Goal: Transaction & Acquisition: Book appointment/travel/reservation

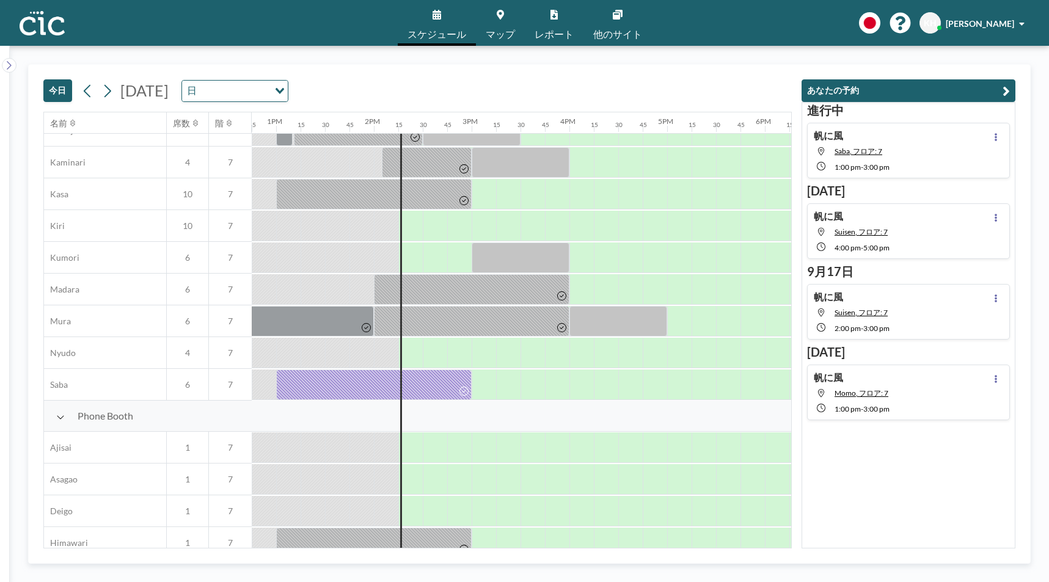
scroll to position [0, 1246]
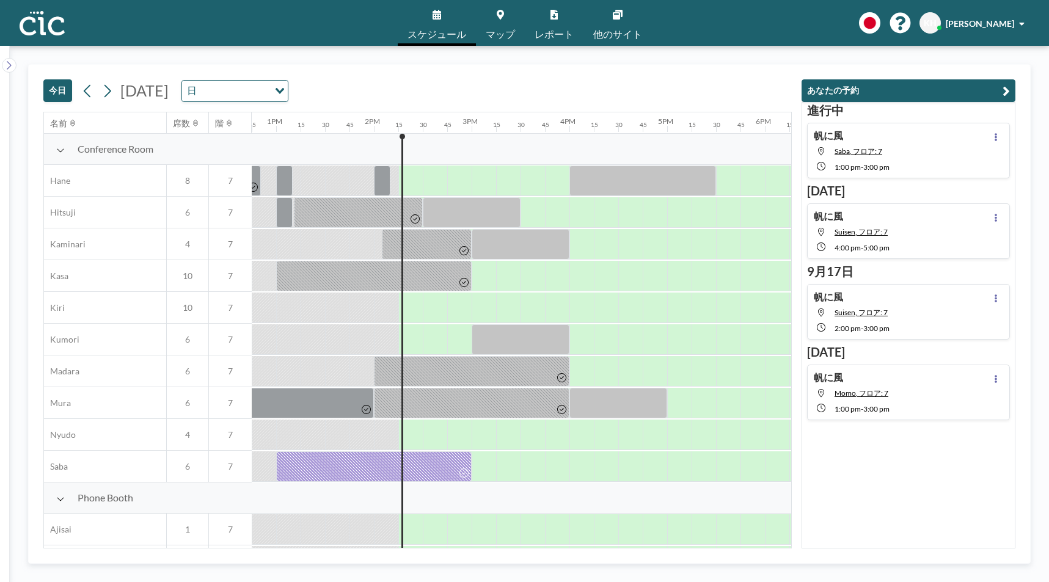
click at [327, 314] on div at bounding box center [337, 308] width 24 height 30
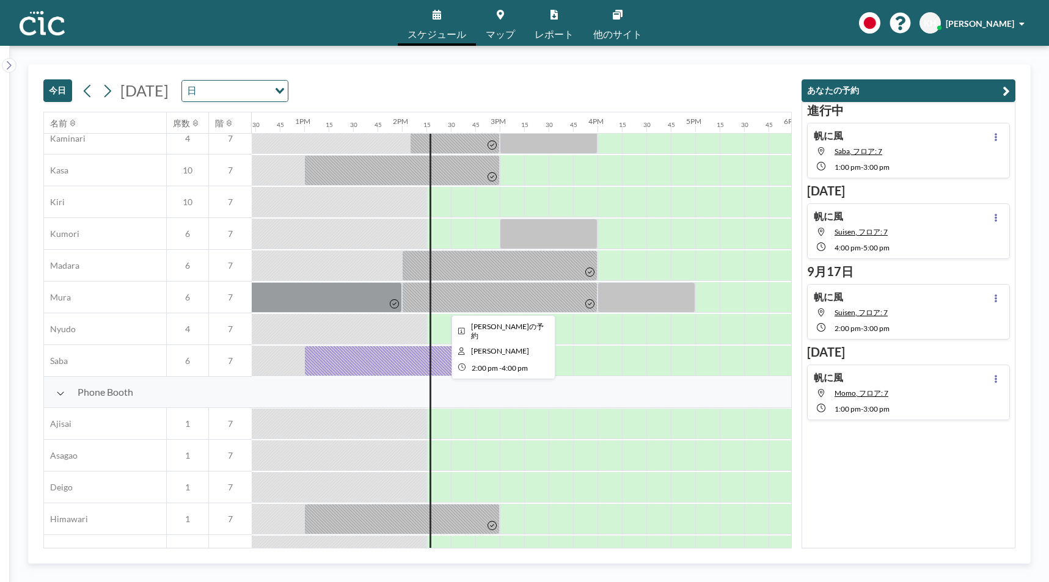
scroll to position [0, 1218]
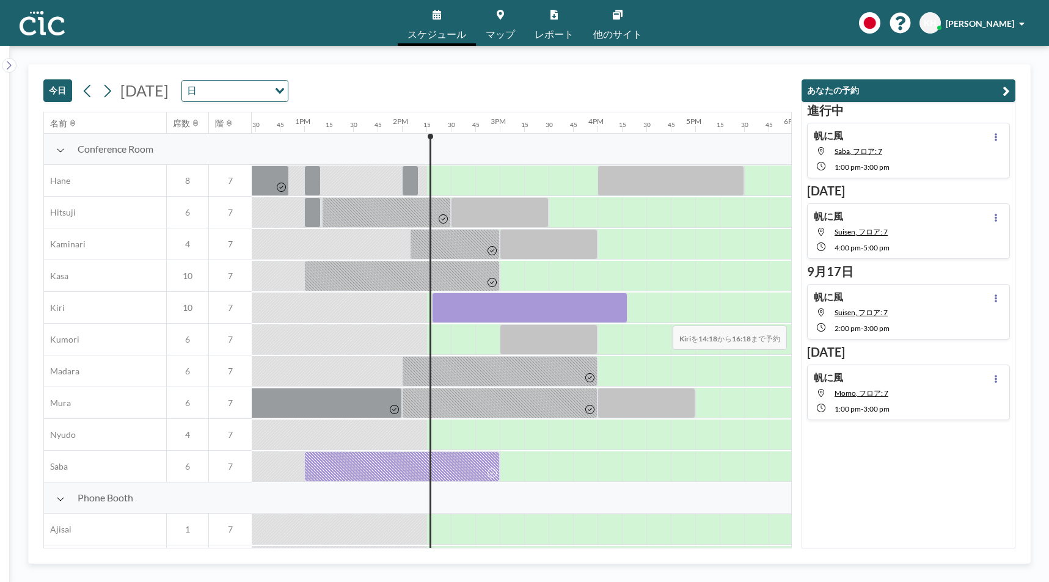
drag, startPoint x: 450, startPoint y: 311, endPoint x: 663, endPoint y: 318, distance: 213.3
click at [663, 318] on div at bounding box center [206, 308] width 2345 height 32
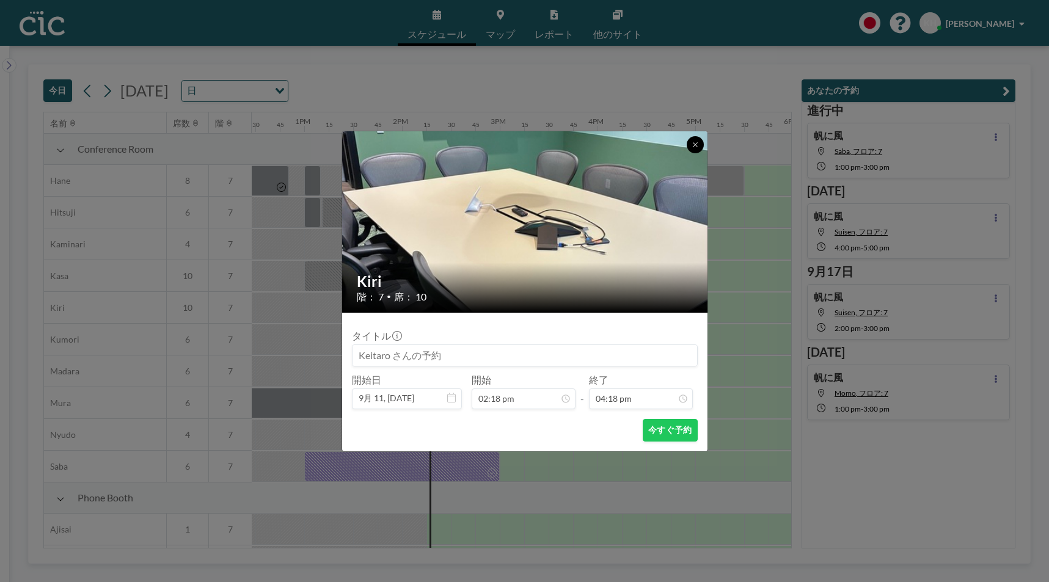
click at [692, 137] on button at bounding box center [695, 144] width 17 height 17
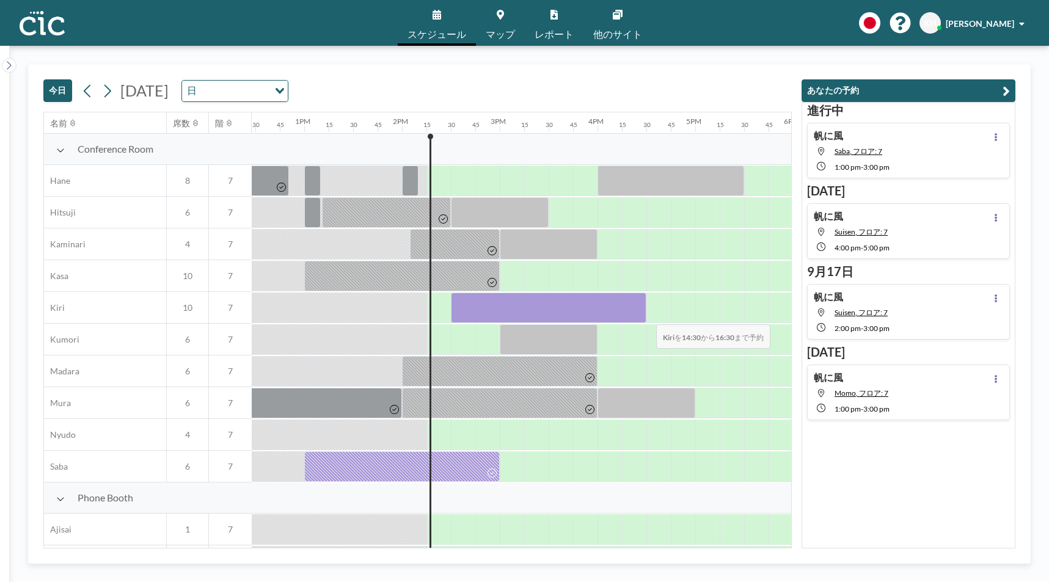
drag, startPoint x: 464, startPoint y: 316, endPoint x: 646, endPoint y: 316, distance: 182.0
click at [646, 316] on div at bounding box center [206, 308] width 2345 height 32
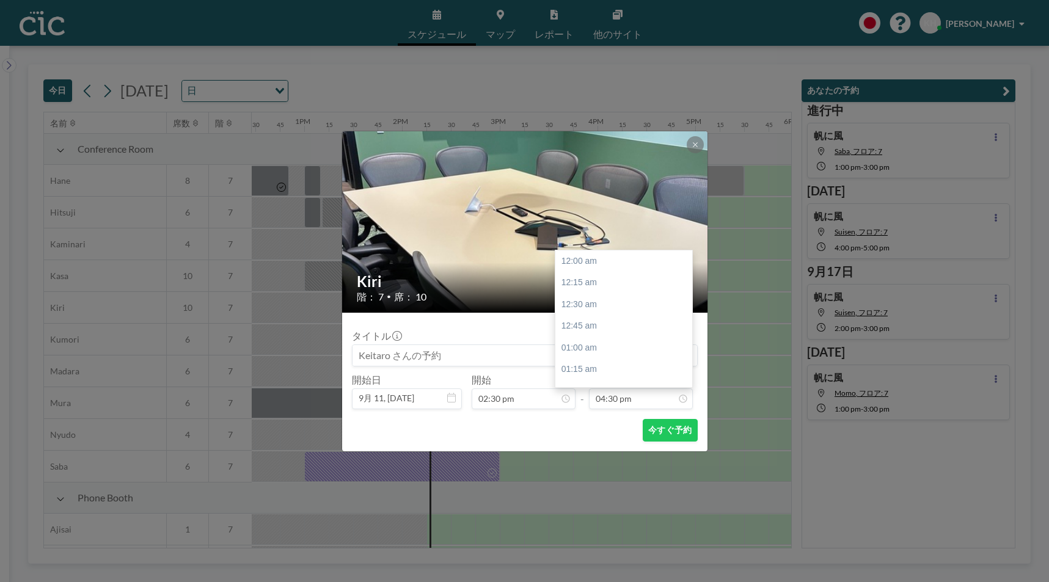
scroll to position [1435, 0]
click at [696, 141] on icon at bounding box center [694, 144] width 7 height 7
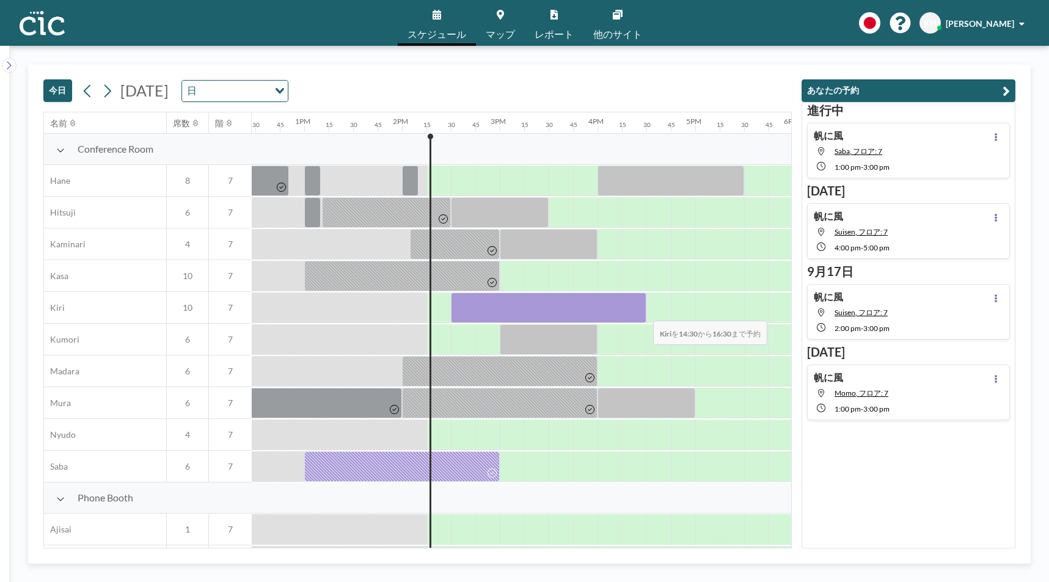
drag, startPoint x: 451, startPoint y: 307, endPoint x: 643, endPoint y: 313, distance: 191.9
click at [643, 313] on div at bounding box center [548, 308] width 195 height 31
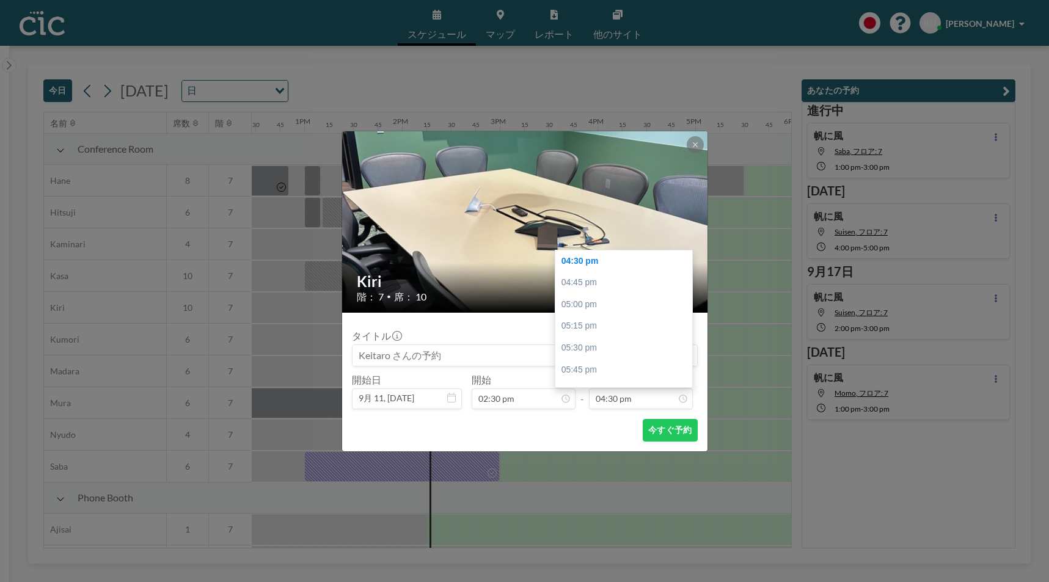
click at [547, 355] on input at bounding box center [524, 355] width 344 height 21
type input "h"
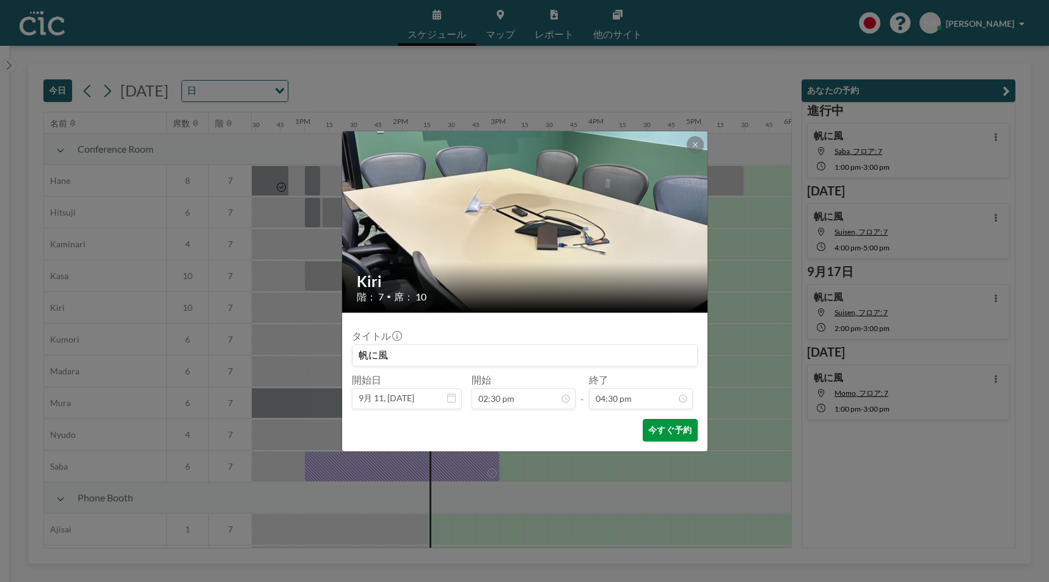
type input "帆に風"
click at [658, 428] on button "今すぐ予約" at bounding box center [670, 430] width 54 height 23
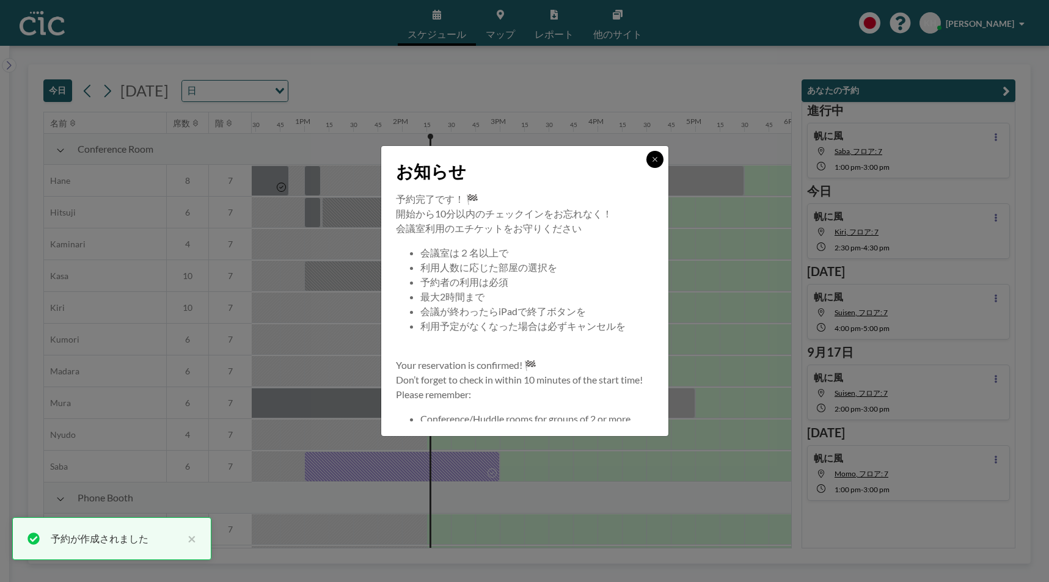
click at [656, 159] on icon at bounding box center [654, 159] width 7 height 7
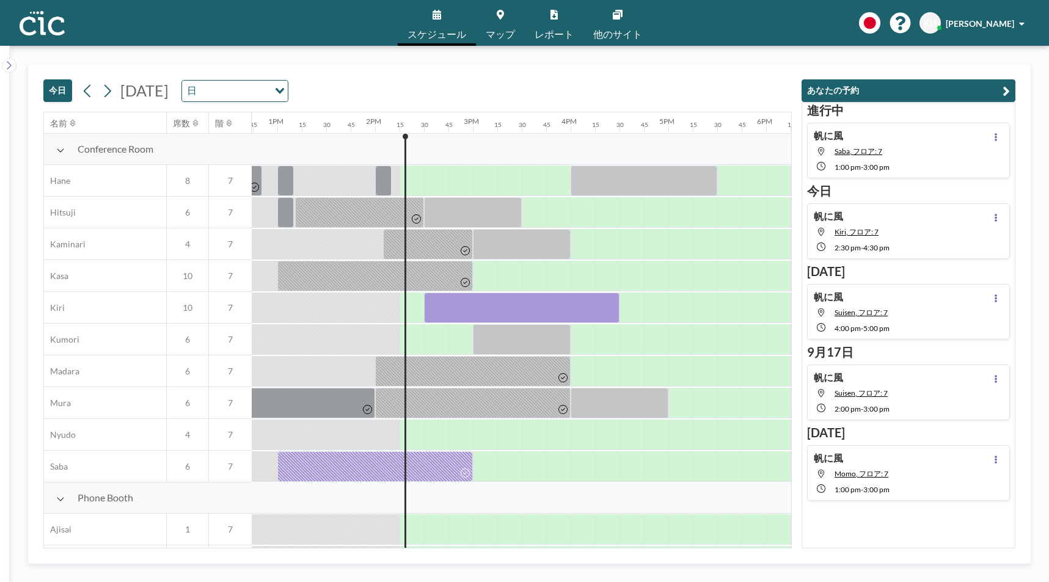
scroll to position [0, 1246]
click at [430, 462] on div at bounding box center [373, 466] width 195 height 31
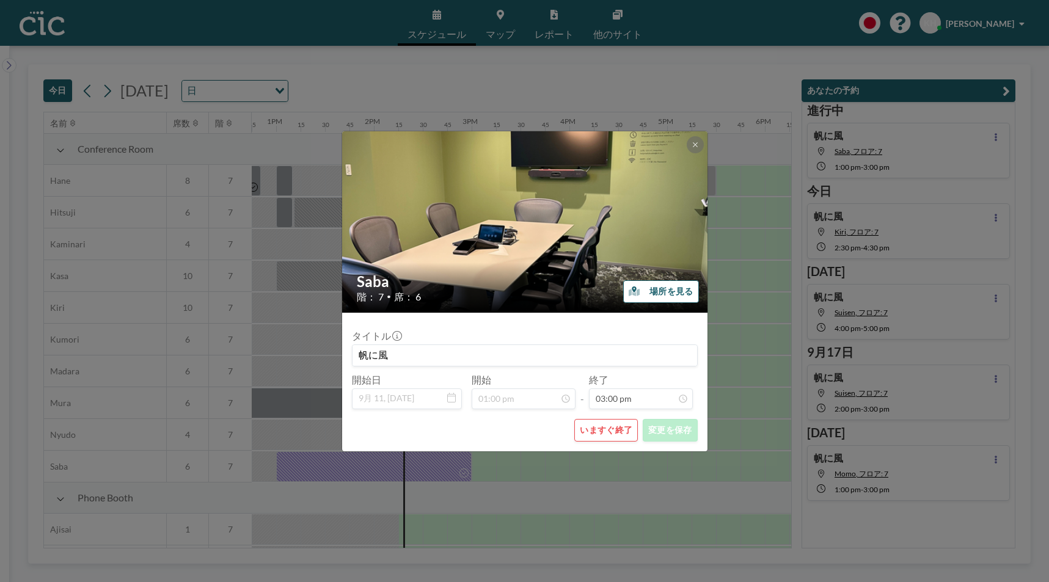
scroll to position [1305, 0]
click at [615, 431] on button "いますぐ終了" at bounding box center [606, 430] width 64 height 23
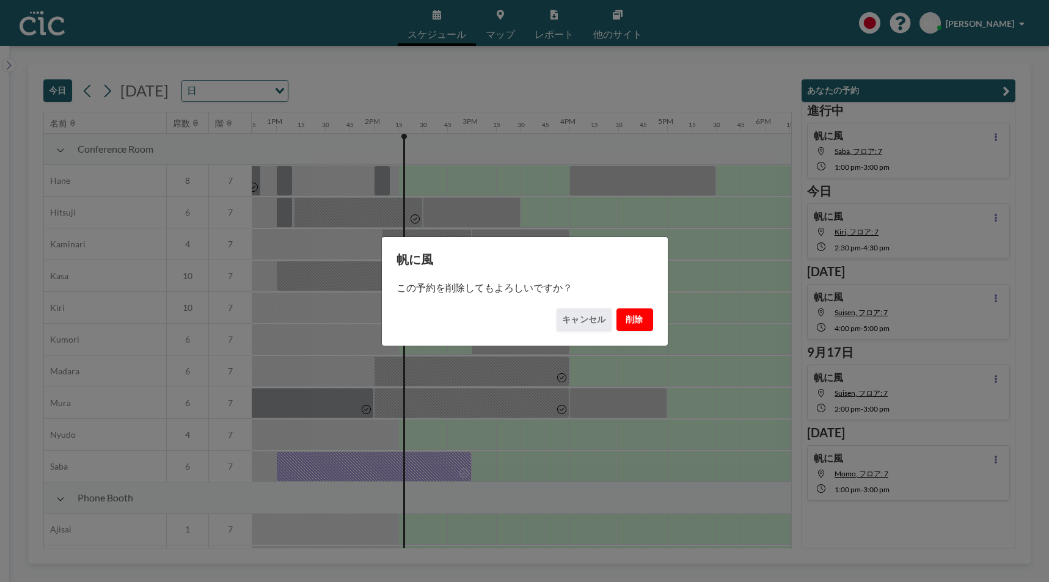
click at [633, 322] on button "削除" at bounding box center [634, 319] width 37 height 23
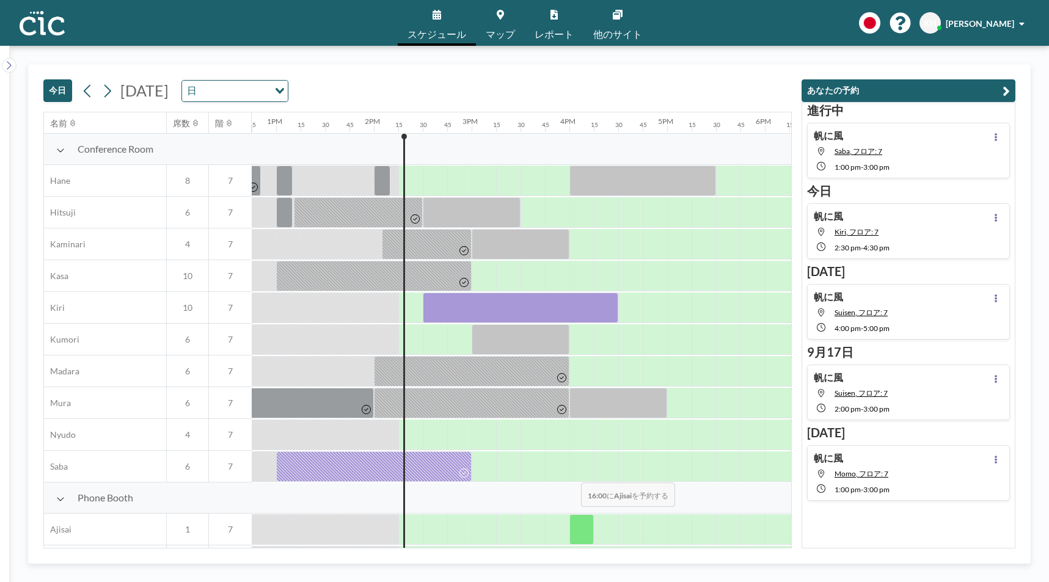
click at [552, 511] on div "Phone Booth" at bounding box center [74, 498] width 2553 height 31
click at [419, 472] on div at bounding box center [373, 466] width 195 height 31
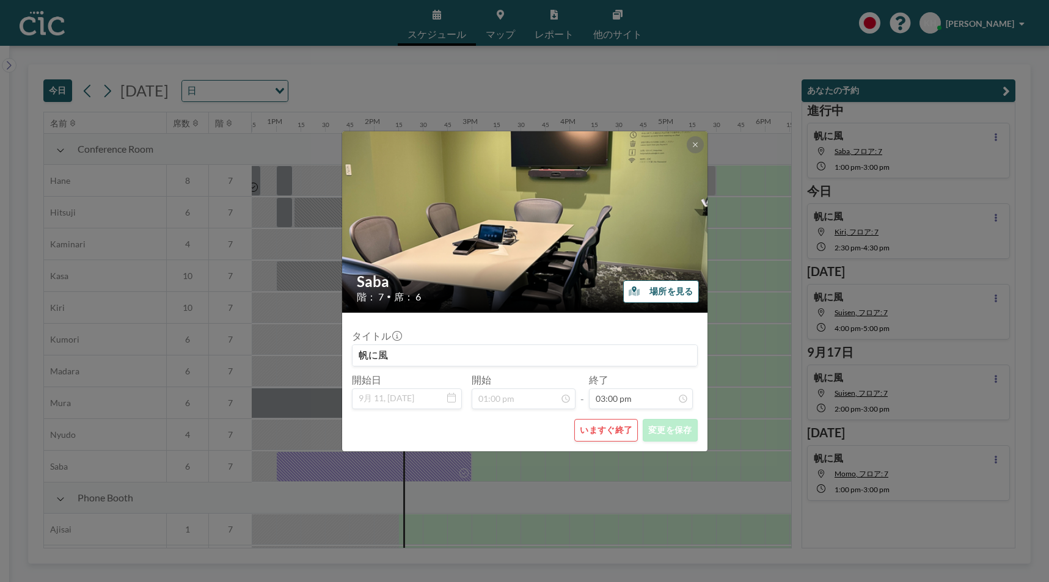
click at [605, 424] on button "いますぐ終了" at bounding box center [606, 430] width 64 height 23
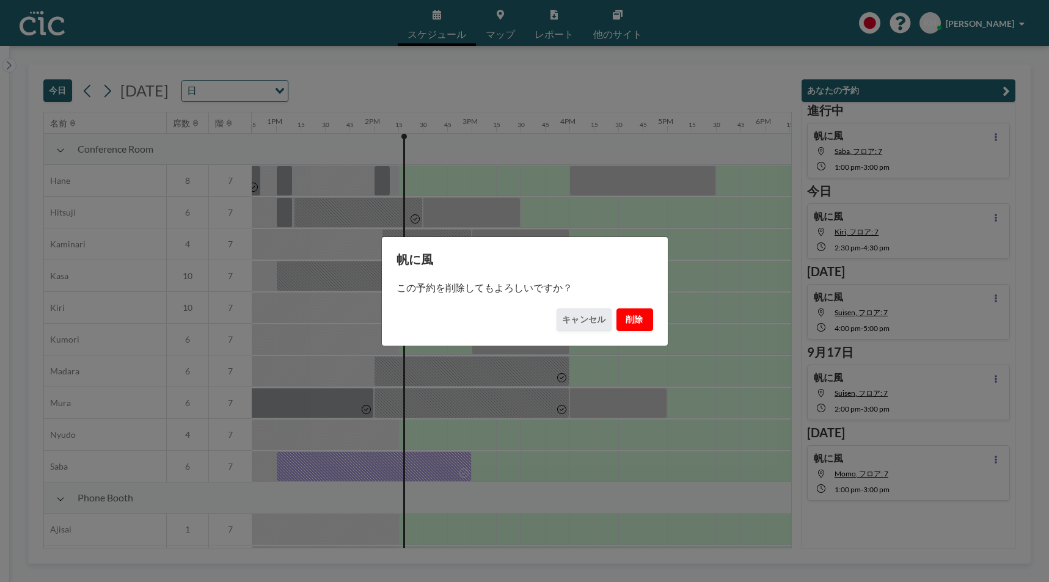
click at [641, 313] on button "削除" at bounding box center [634, 319] width 37 height 23
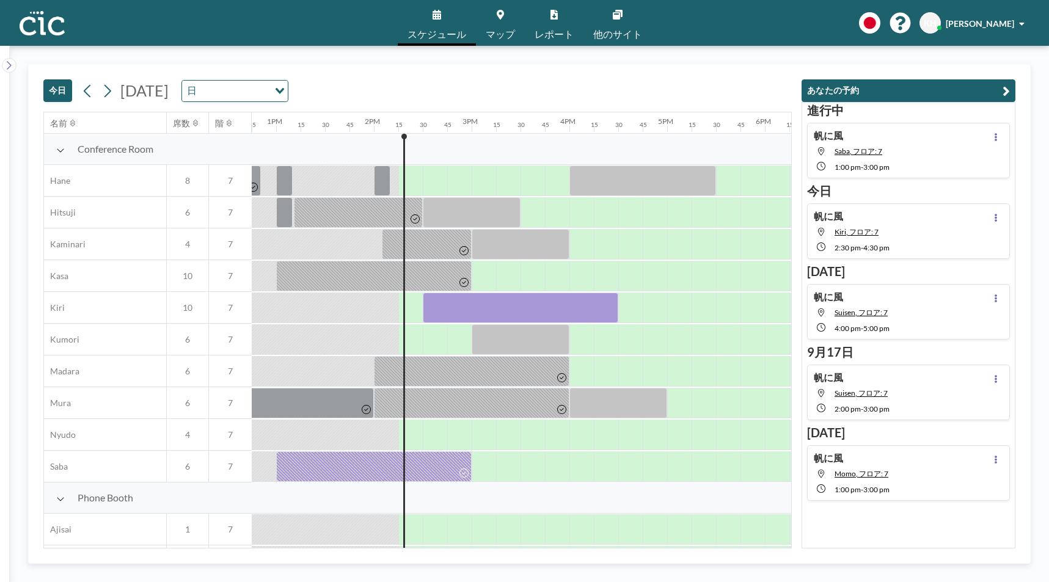
click at [53, 96] on button "今日" at bounding box center [57, 90] width 29 height 23
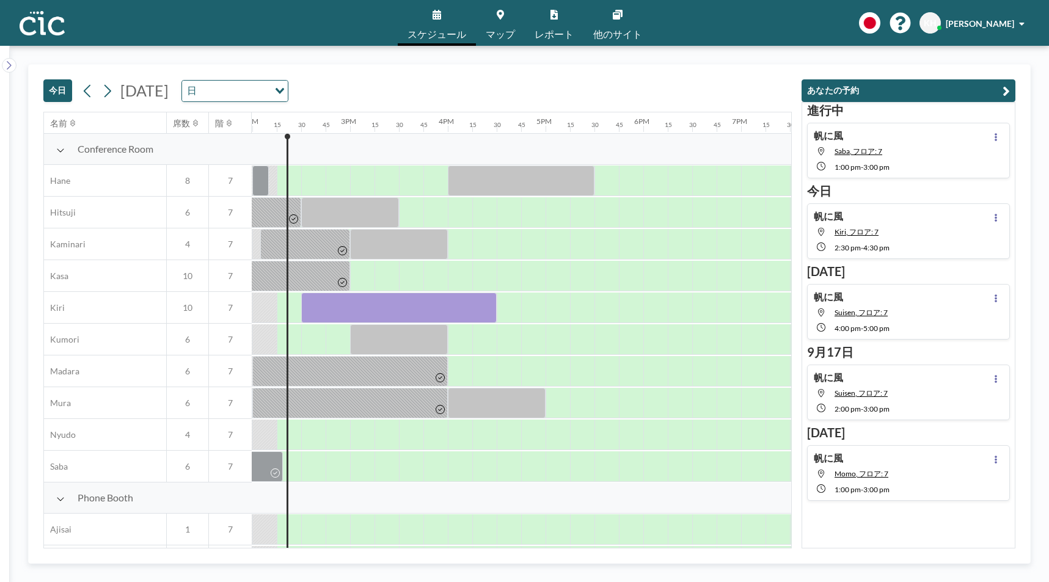
scroll to position [0, 1368]
click at [456, 311] on div at bounding box center [398, 308] width 195 height 31
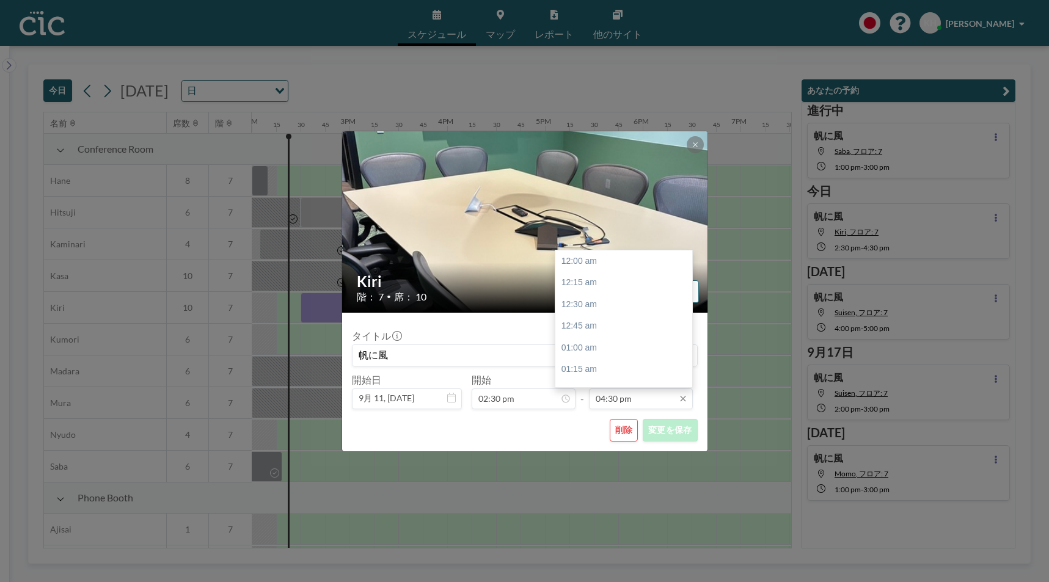
scroll to position [1435, 0]
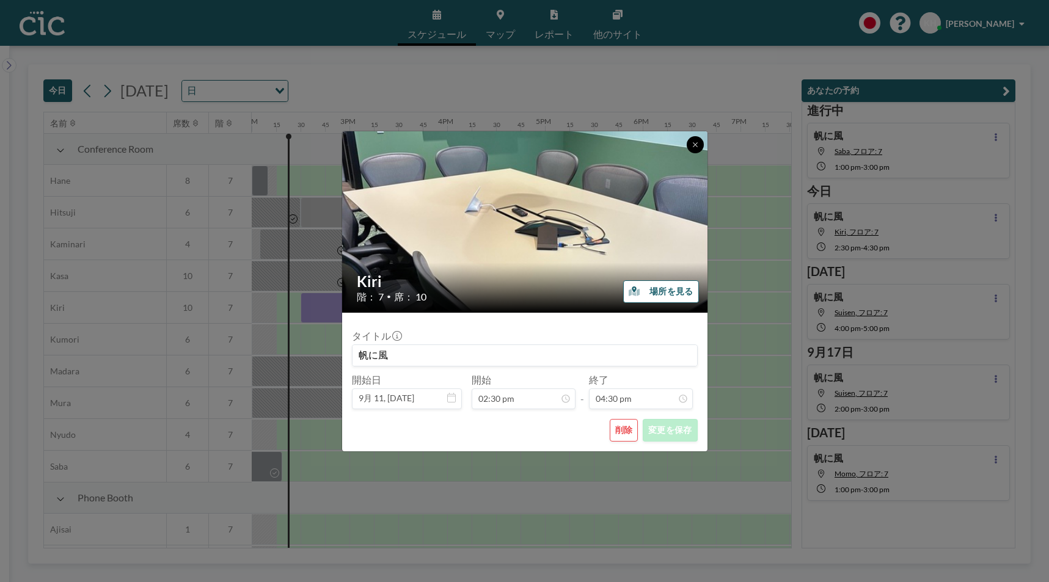
click at [694, 145] on icon at bounding box center [694, 144] width 7 height 7
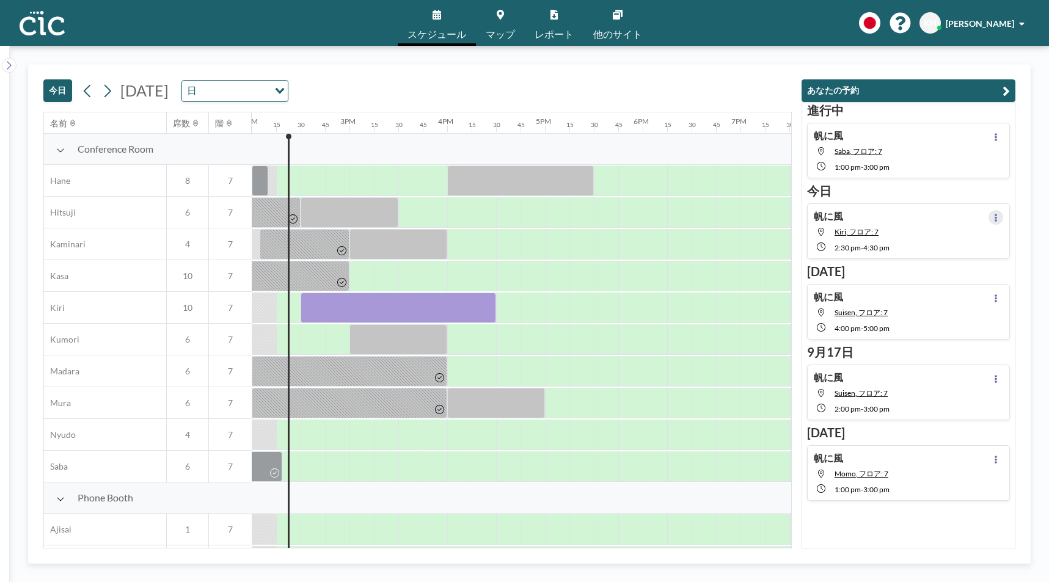
click at [990, 216] on button at bounding box center [995, 217] width 15 height 15
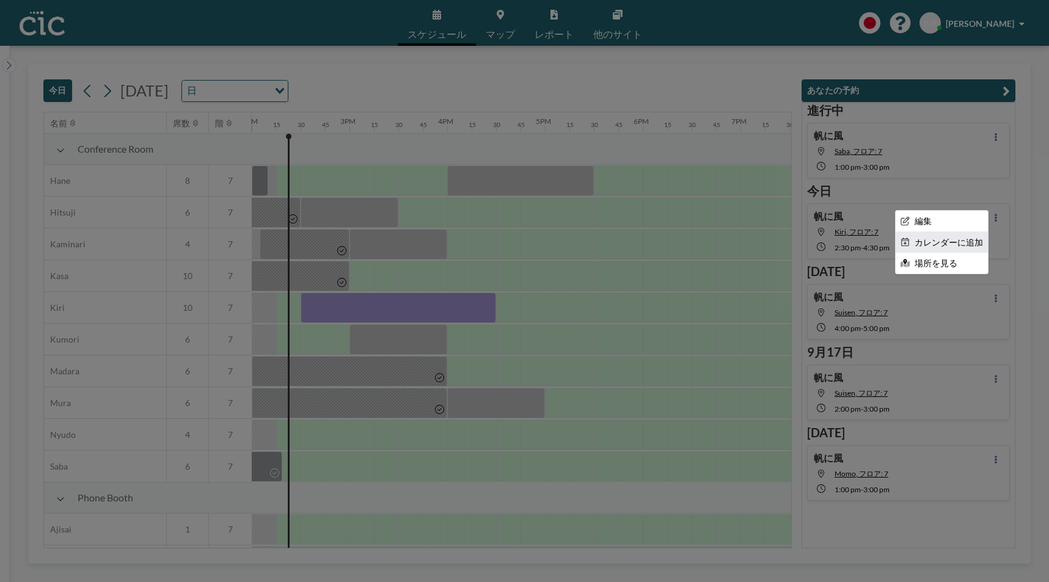
click at [958, 239] on li "カレンダーに追加" at bounding box center [941, 242] width 92 height 21
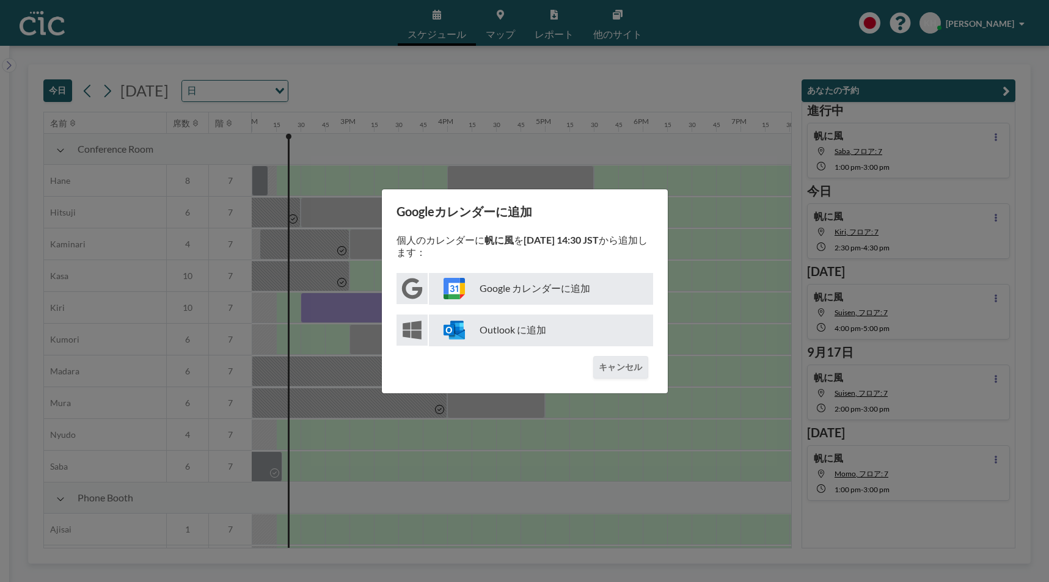
click at [557, 290] on p "Google カレンダーに追加" at bounding box center [541, 289] width 224 height 32
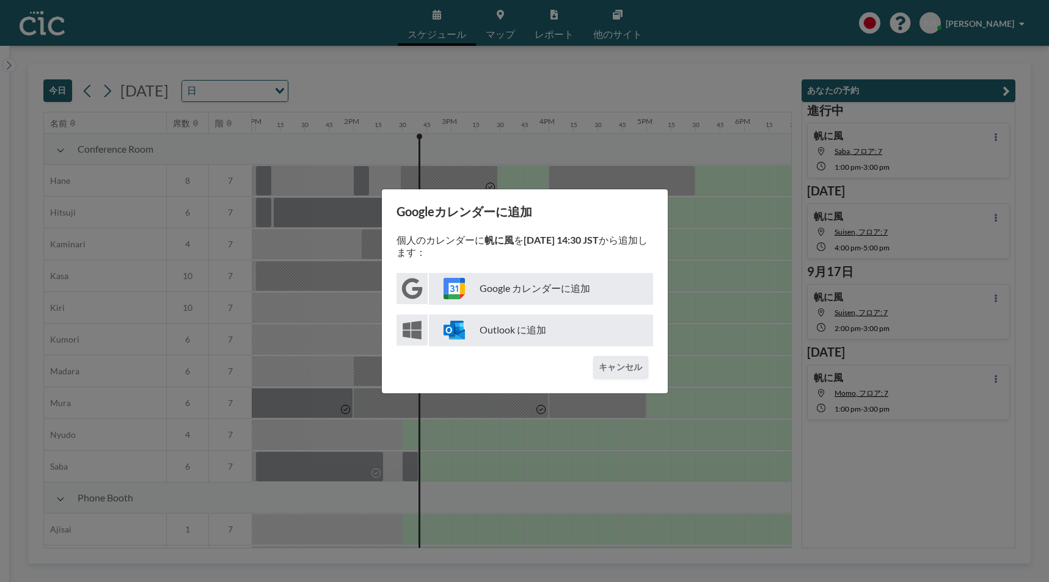
scroll to position [0, 1368]
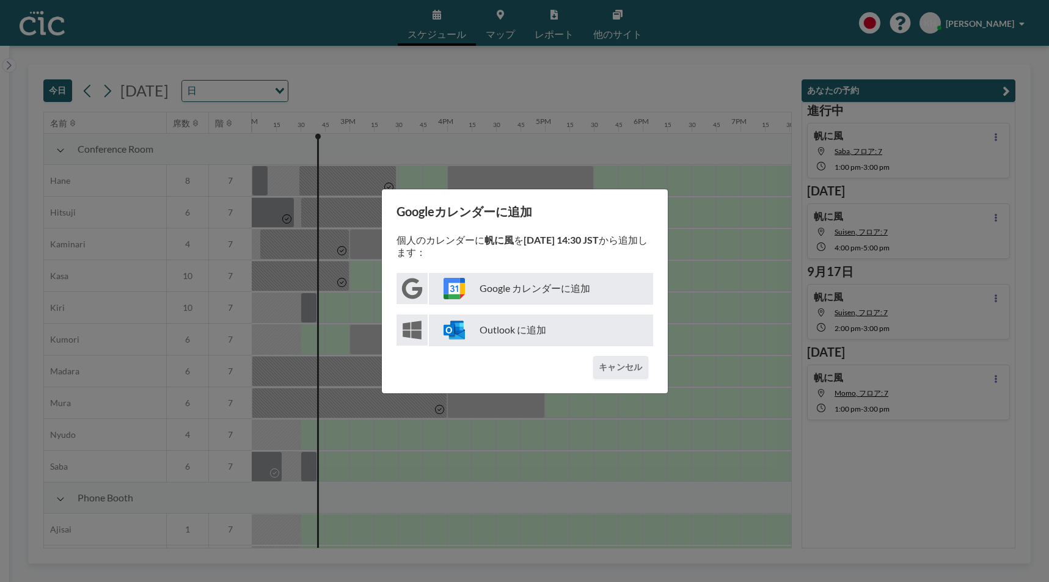
click at [632, 384] on div "Googleカレンダーに追加 個人のカレンダーに 帆に風 を [DATE] 14:30 JST から追加します： Google カレンダーに追加 Outloo…" at bounding box center [524, 291] width 287 height 205
click at [632, 369] on button "キャンセル" at bounding box center [620, 367] width 54 height 23
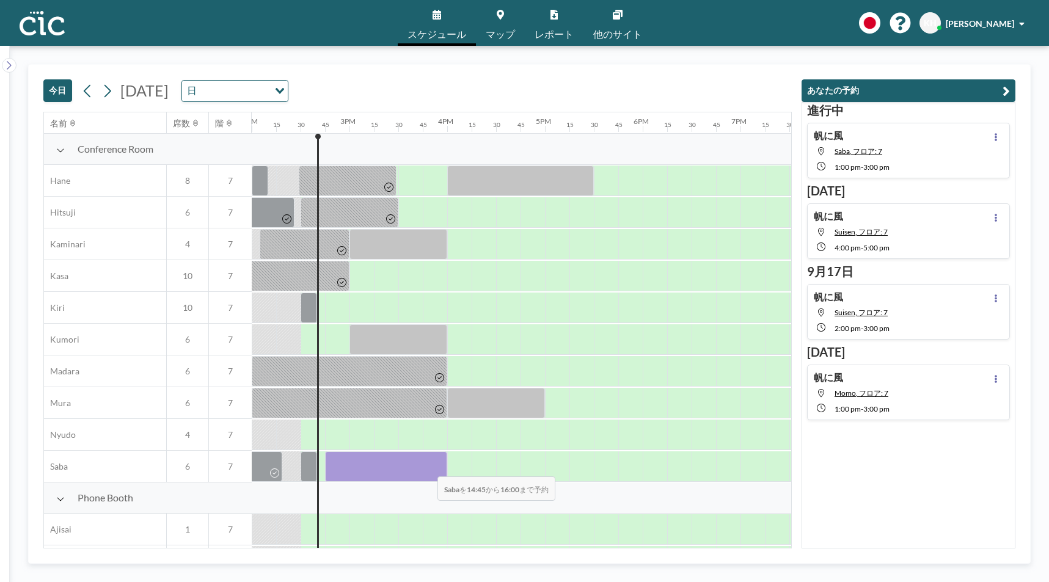
drag, startPoint x: 339, startPoint y: 470, endPoint x: 428, endPoint y: 468, distance: 88.6
click at [428, 468] on div at bounding box center [386, 466] width 122 height 31
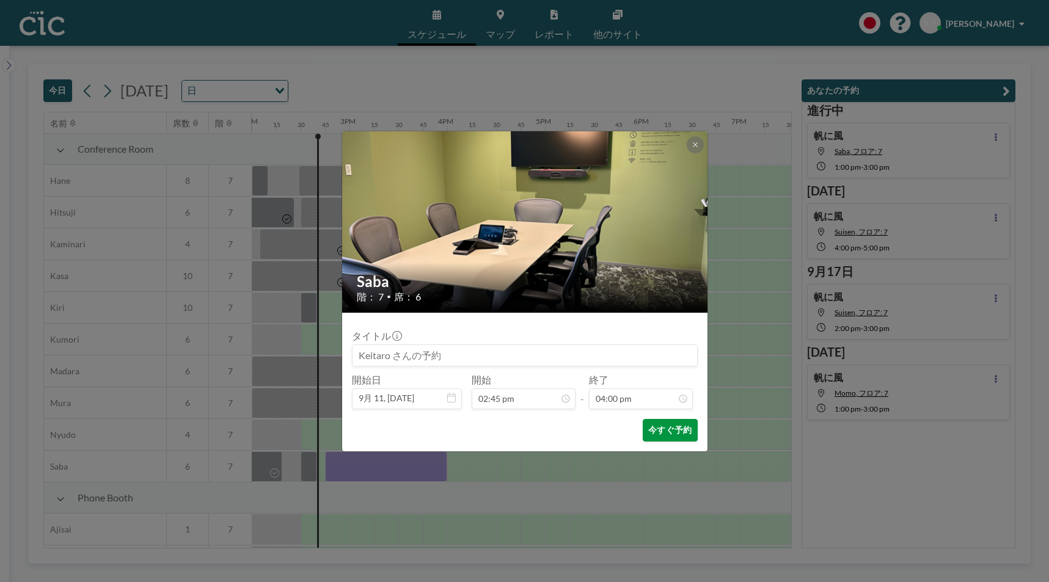
click at [666, 429] on button "今すぐ予約" at bounding box center [670, 430] width 54 height 23
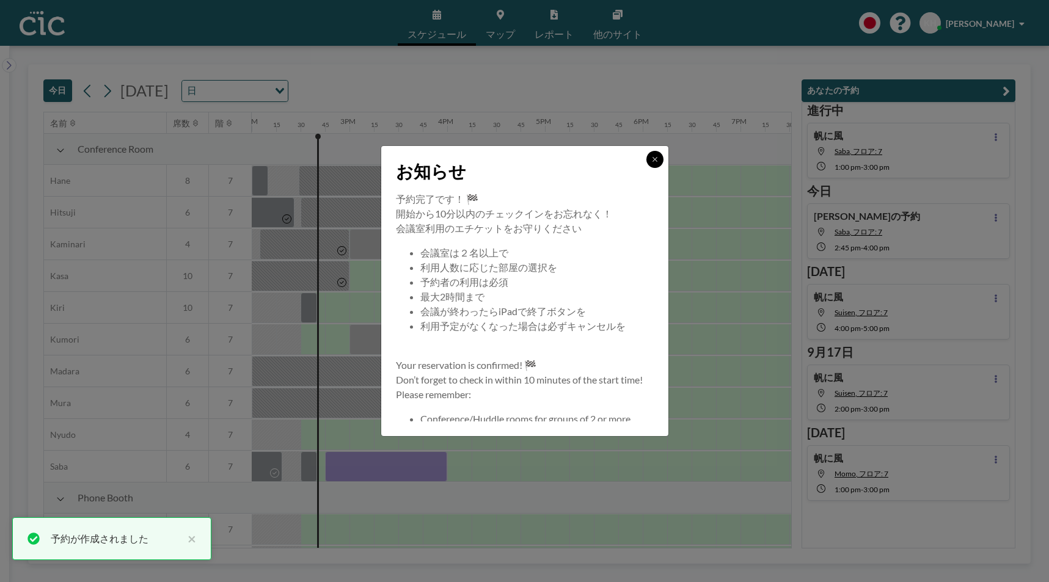
click at [654, 162] on icon at bounding box center [654, 159] width 7 height 7
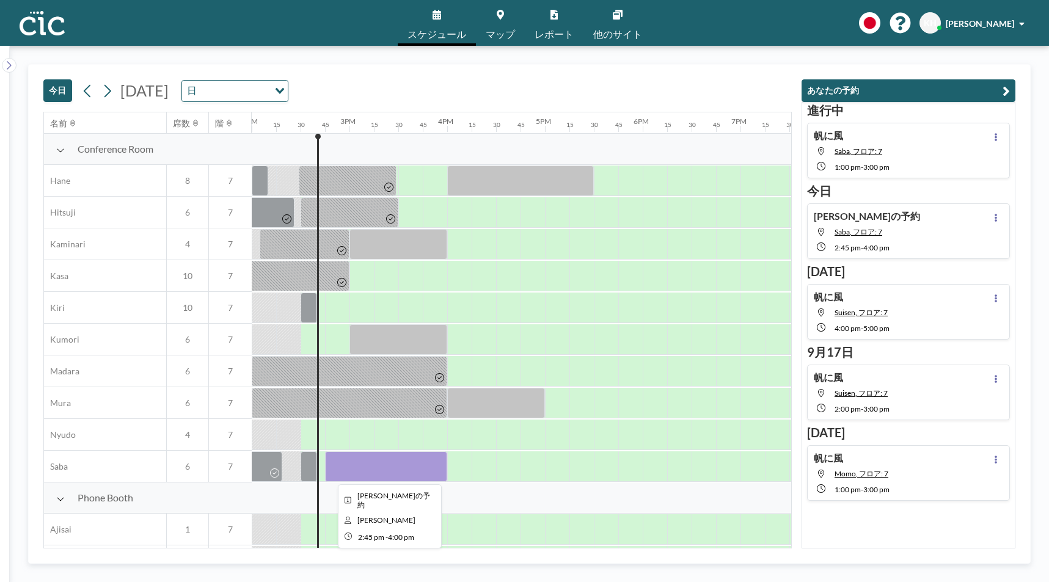
click at [413, 472] on div at bounding box center [386, 466] width 122 height 31
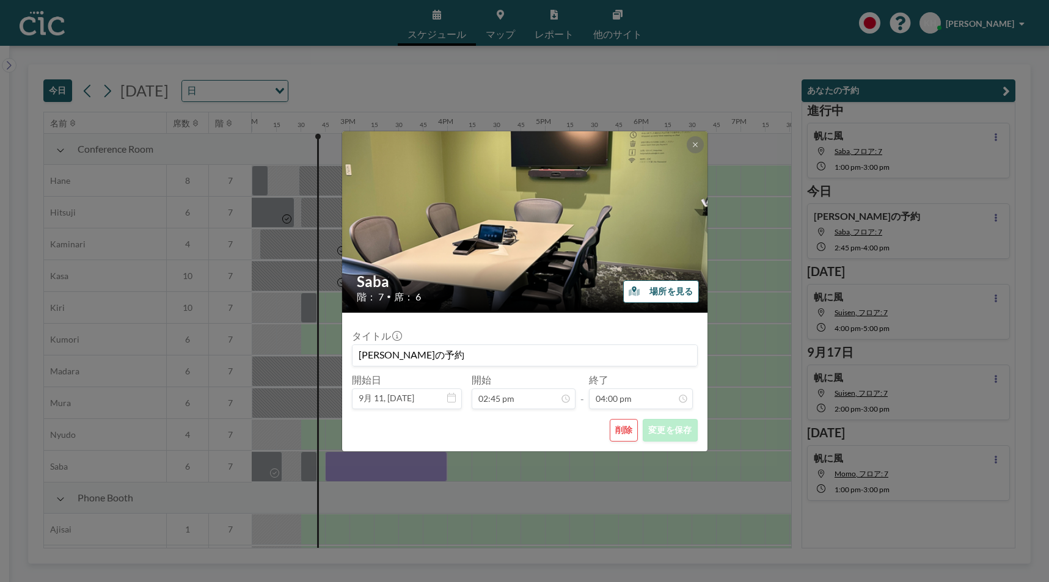
click at [617, 435] on button "削除" at bounding box center [624, 430] width 29 height 23
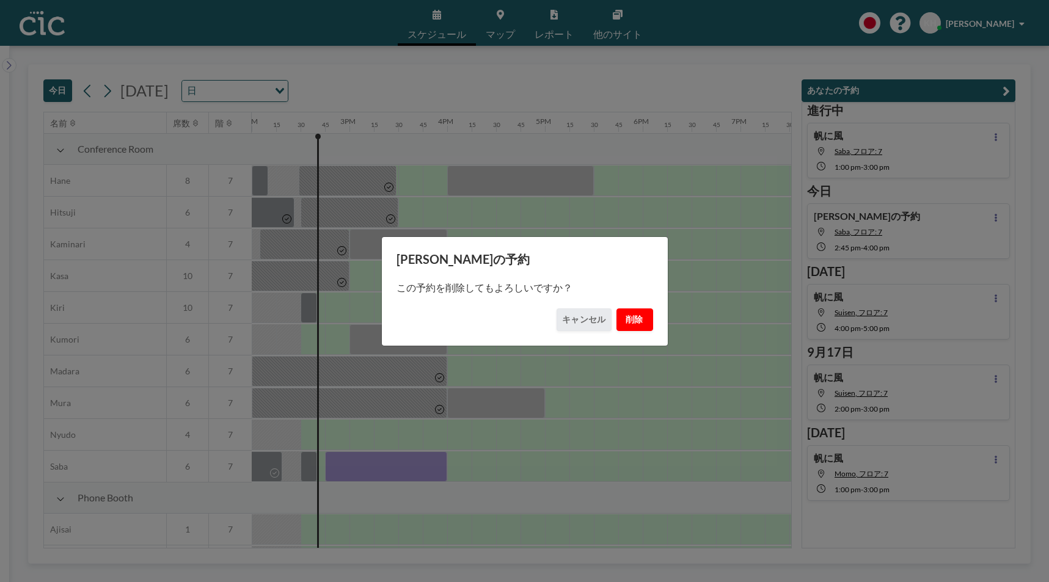
click at [623, 321] on button "削除" at bounding box center [634, 319] width 37 height 23
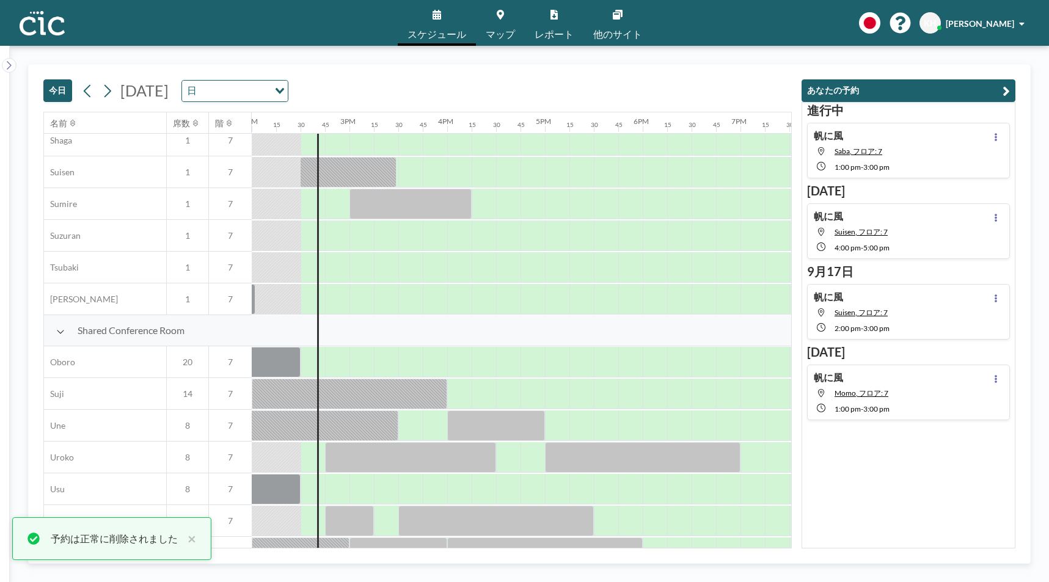
scroll to position [729, 1368]
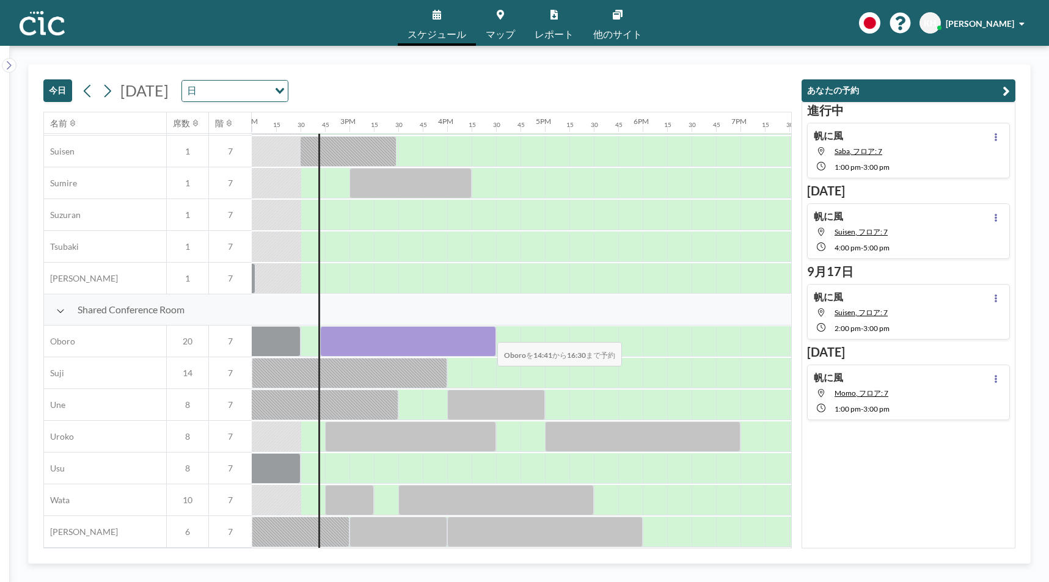
drag, startPoint x: 321, startPoint y: 346, endPoint x: 487, endPoint y: 334, distance: 167.1
click at [487, 334] on div at bounding box center [408, 341] width 176 height 31
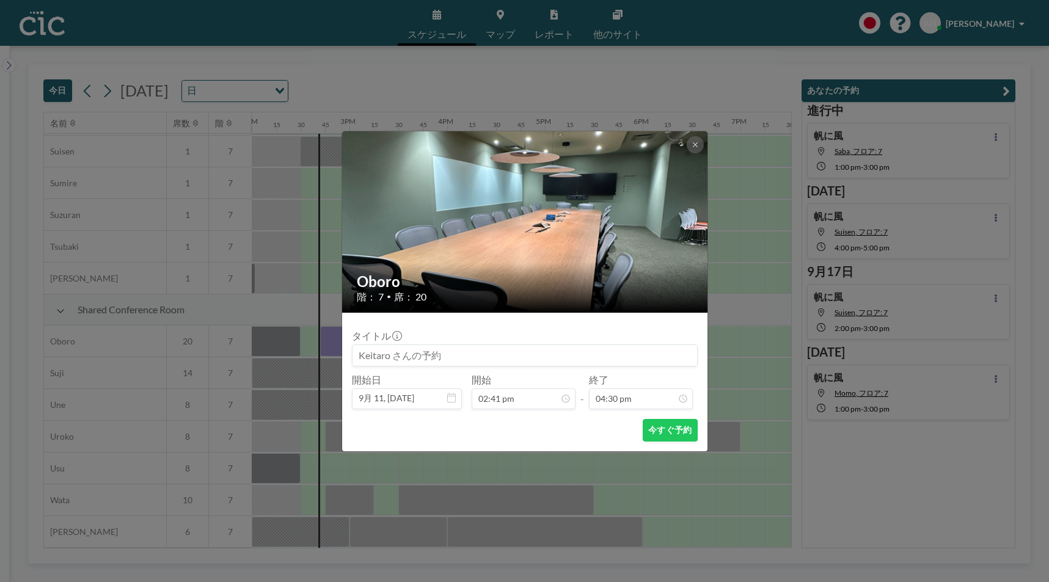
click at [507, 358] on input at bounding box center [524, 355] width 344 height 21
click at [693, 139] on button at bounding box center [695, 144] width 17 height 17
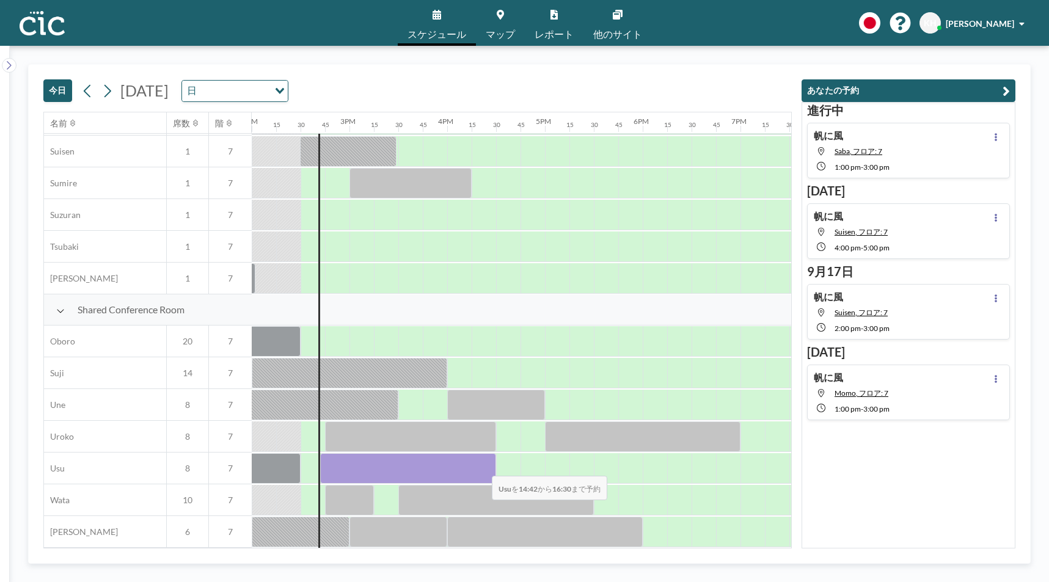
drag, startPoint x: 324, startPoint y: 473, endPoint x: 482, endPoint y: 468, distance: 157.7
click at [482, 468] on div at bounding box center [408, 468] width 176 height 31
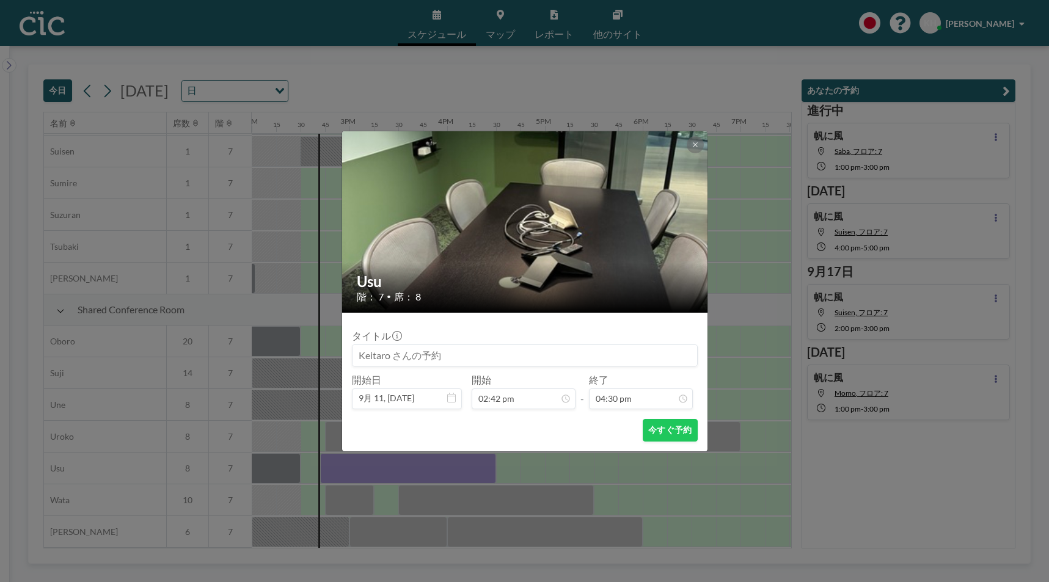
click at [542, 361] on input at bounding box center [524, 355] width 344 height 21
type input "帆に風"
click at [676, 437] on button "今すぐ予約" at bounding box center [670, 430] width 54 height 23
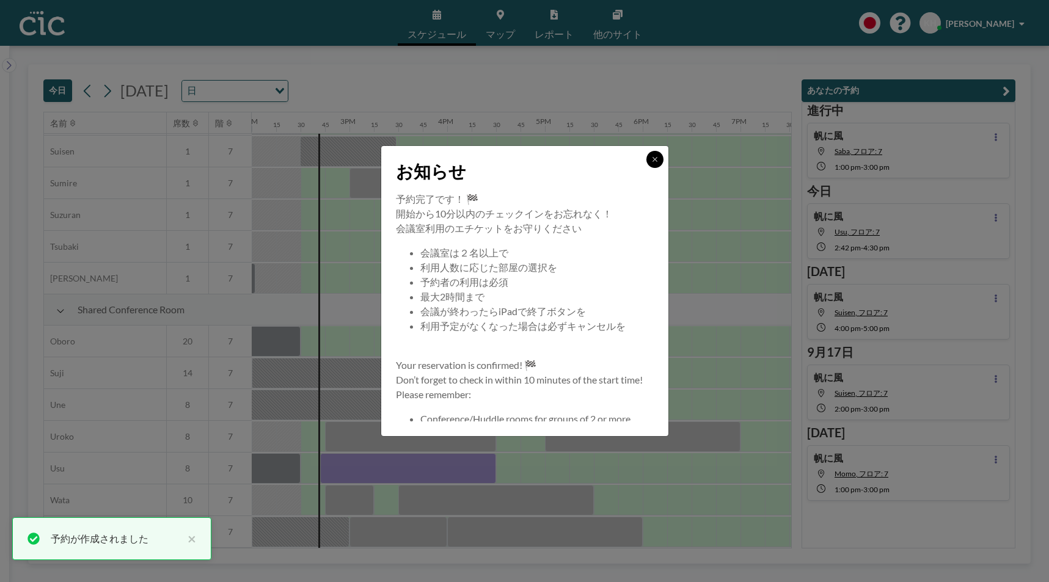
click at [658, 162] on button at bounding box center [654, 159] width 17 height 17
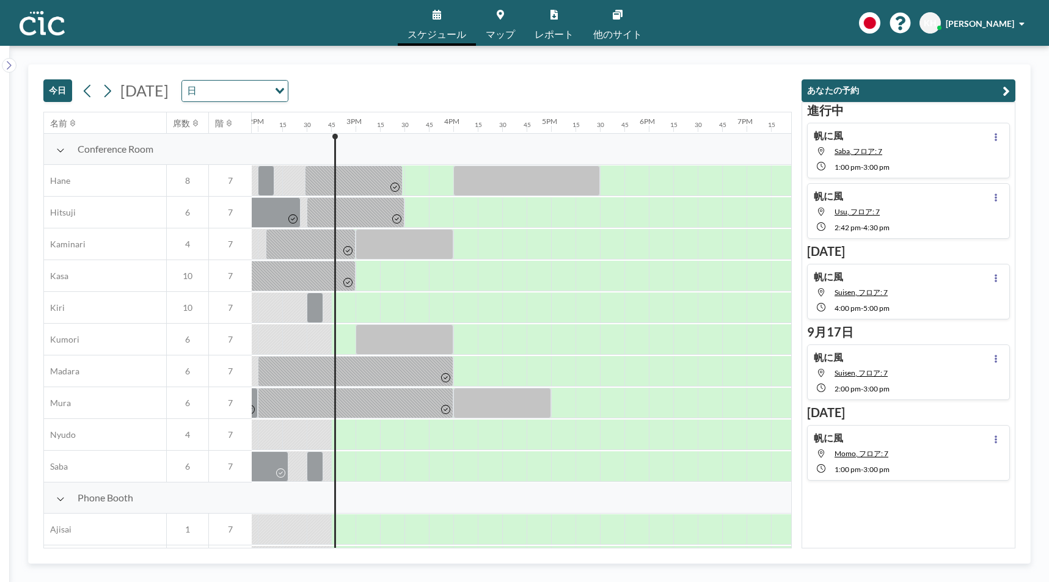
scroll to position [0, 1368]
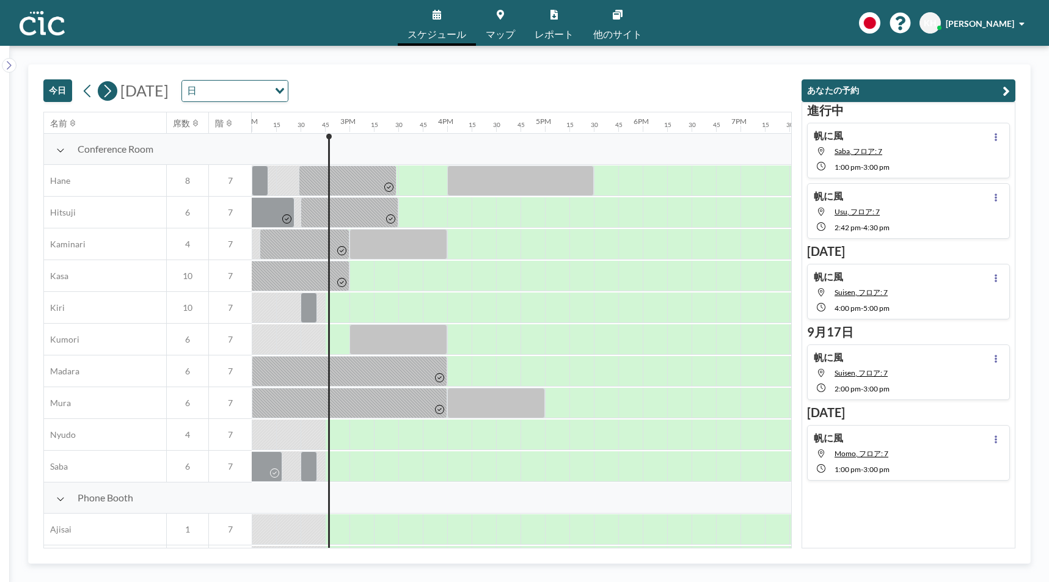
click at [108, 91] on icon at bounding box center [107, 91] width 12 height 18
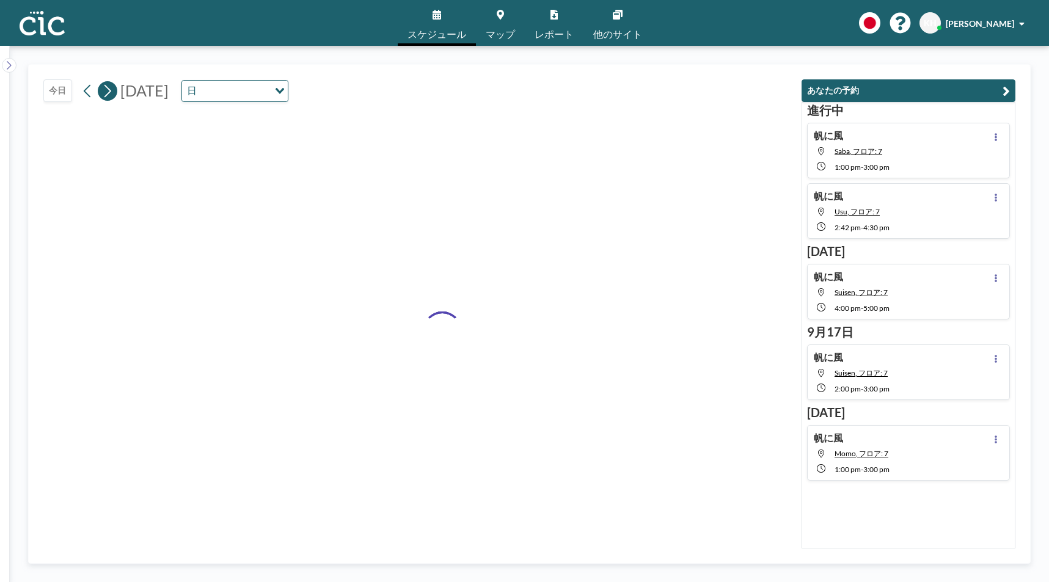
click at [108, 91] on icon at bounding box center [107, 91] width 12 height 18
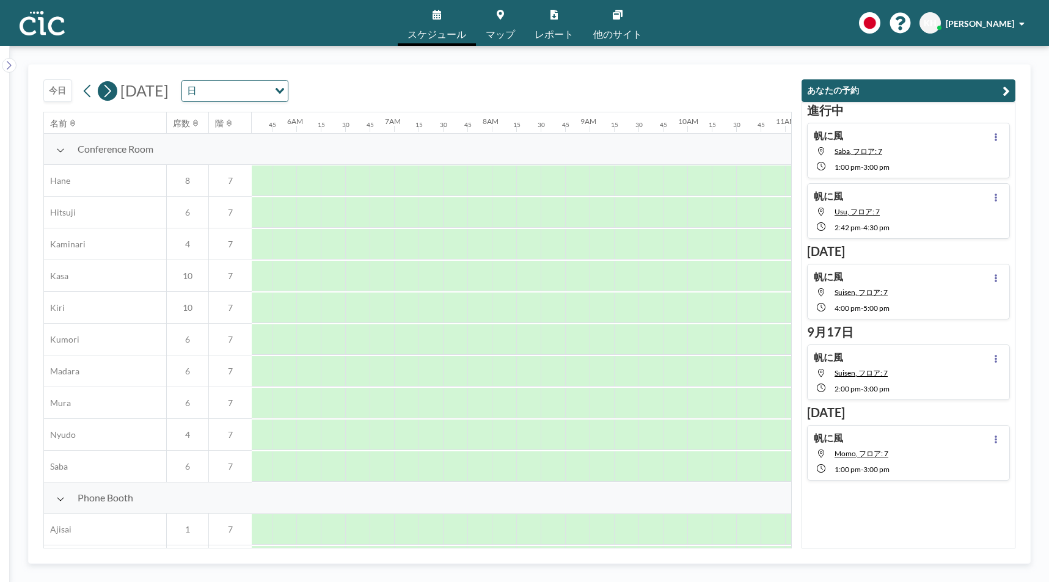
click at [108, 91] on icon at bounding box center [107, 91] width 12 height 18
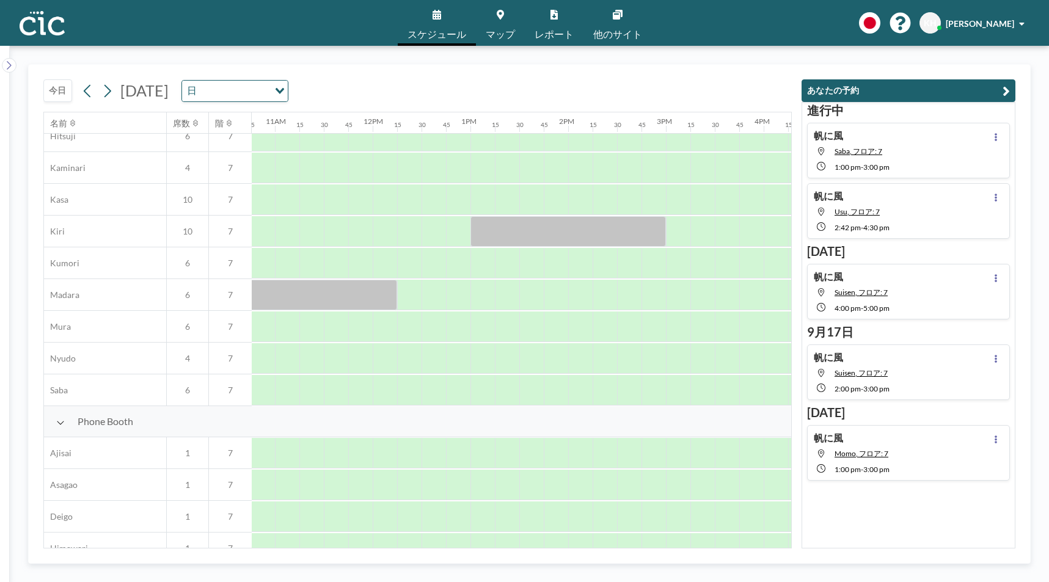
scroll to position [0, 1052]
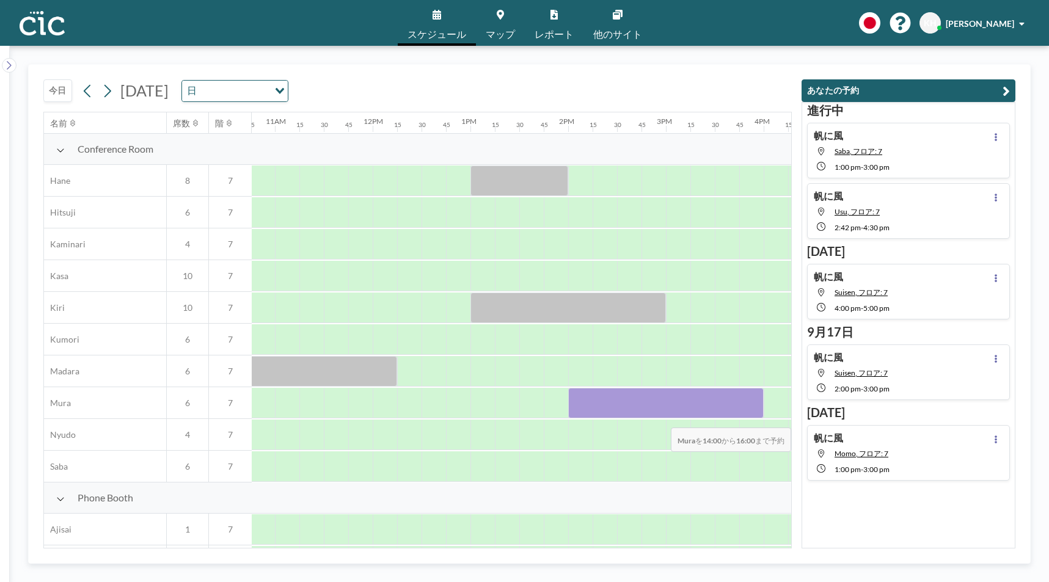
drag, startPoint x: 585, startPoint y: 412, endPoint x: 748, endPoint y: 420, distance: 163.3
click at [748, 420] on div "Conference Room Hane 8 7 Hitsuji 6 7 Kaminari 4 7 [PERSON_NAME] 10 7 Kiri 10 7 …" at bounding box center [268, 308] width 2553 height 349
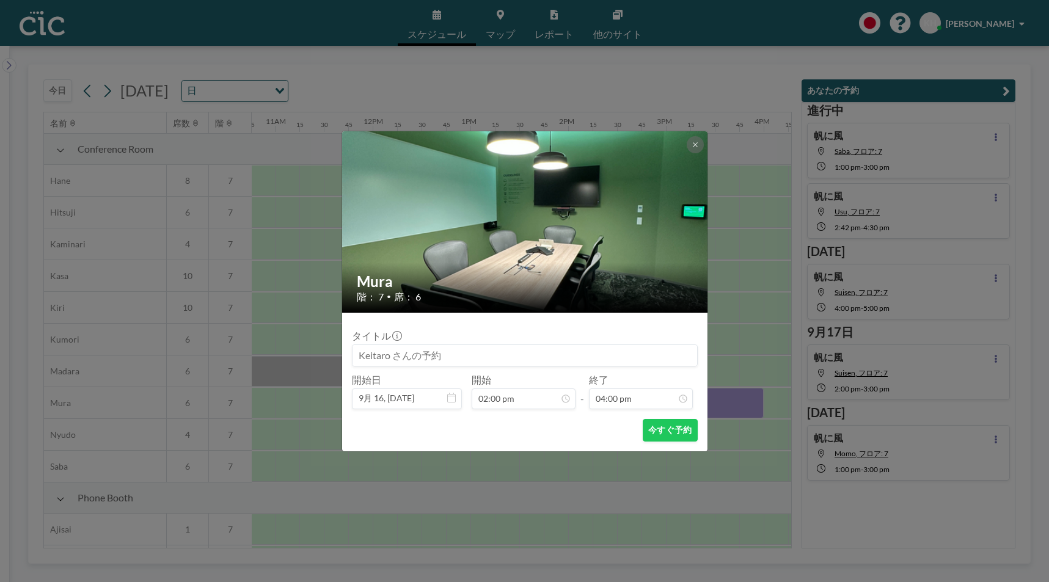
scroll to position [1391, 0]
click at [359, 357] on input at bounding box center [524, 355] width 344 height 21
click at [756, 322] on div "Mura 階： 7 • 席： 6 タイトル 開始日 9月 16, [DATE] 開始 02:00 pm - 終了 04:00 pm 今すぐ予約" at bounding box center [524, 291] width 1049 height 582
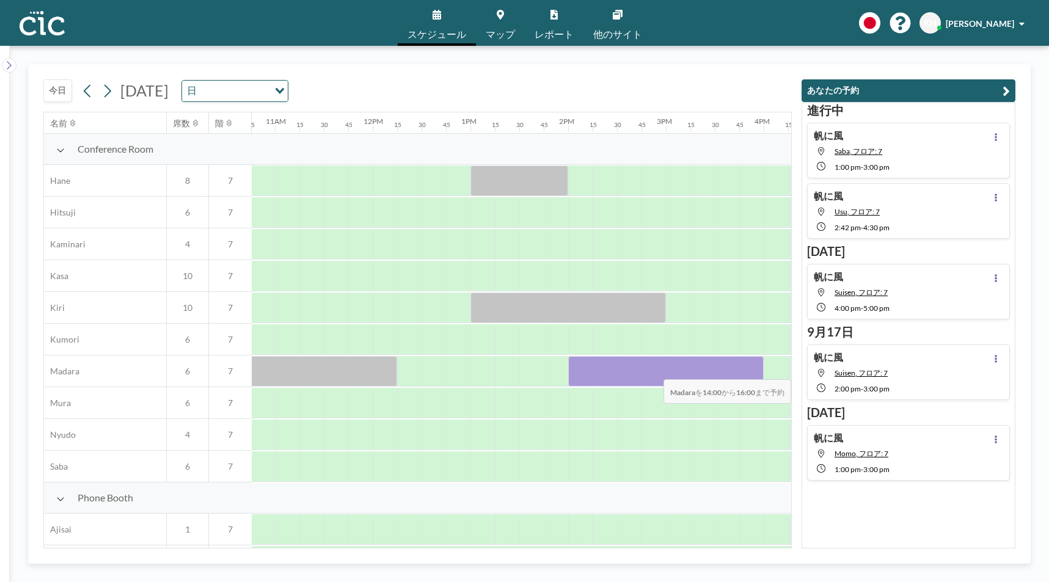
drag, startPoint x: 583, startPoint y: 373, endPoint x: 749, endPoint y: 371, distance: 166.1
click at [749, 371] on div at bounding box center [665, 371] width 195 height 31
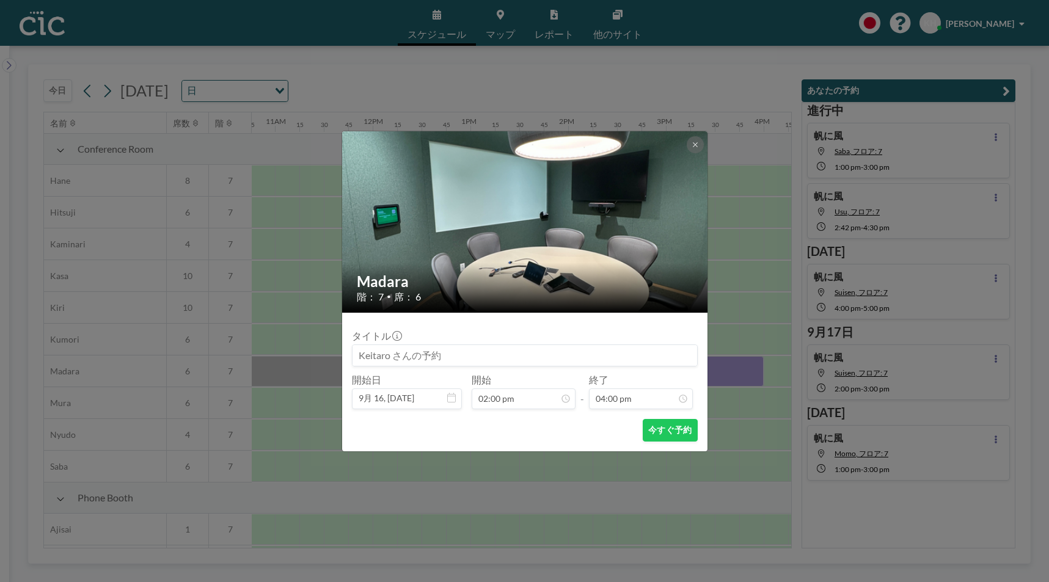
click at [471, 359] on input at bounding box center [524, 355] width 344 height 21
type input "帆に風"
click at [682, 441] on button "今すぐ予約" at bounding box center [670, 430] width 54 height 23
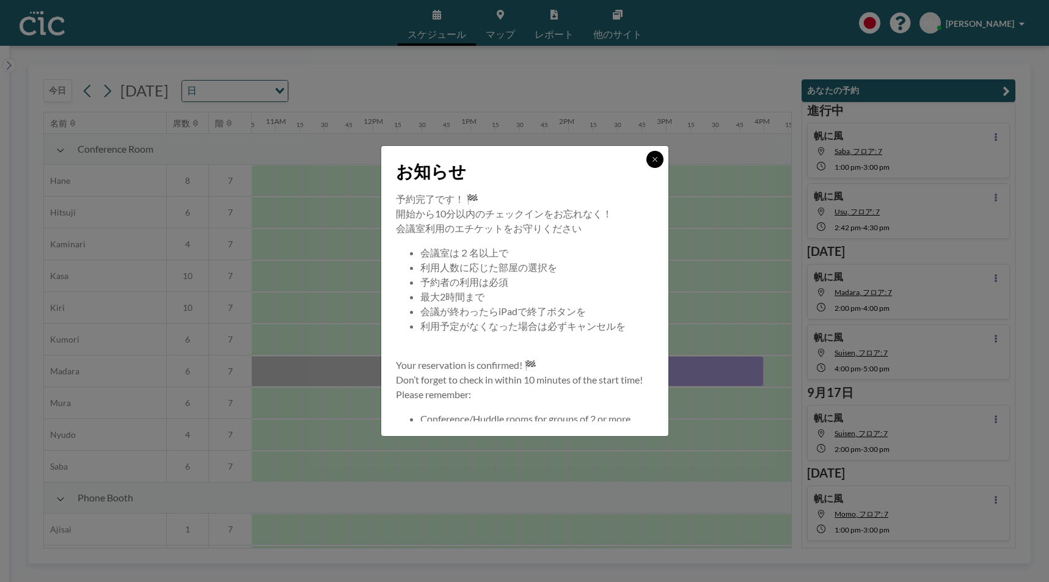
click at [657, 160] on icon at bounding box center [654, 159] width 7 height 7
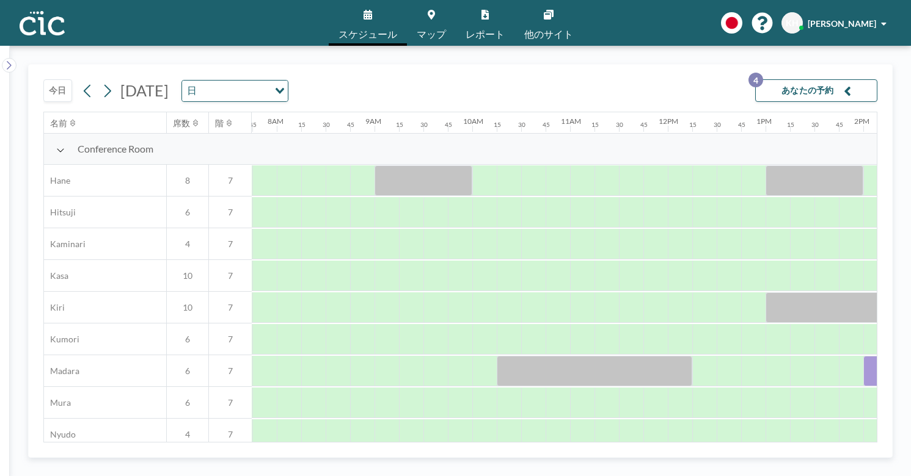
scroll to position [0, 757]
